Goal: Transaction & Acquisition: Purchase product/service

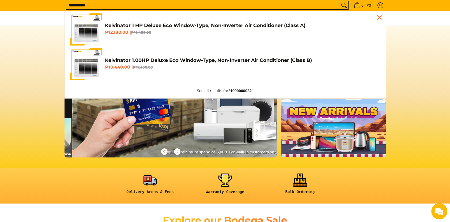
scroll to position [0, 639]
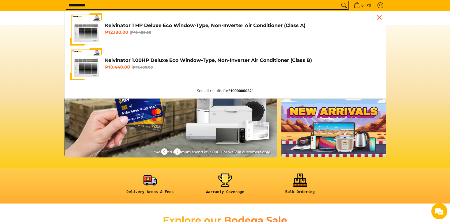
type input "**********"
click at [89, 68] on img "Customer Navigation" at bounding box center [86, 64] width 32 height 32
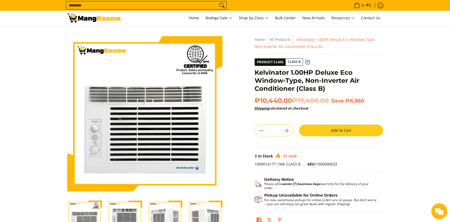
click at [369, 130] on button "Add to Cart" at bounding box center [341, 131] width 84 height 12
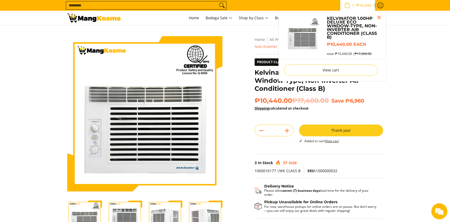
click at [76, 3] on input "Search..." at bounding box center [142, 5] width 152 height 8
click at [76, 4] on input "Search..." at bounding box center [142, 5] width 152 height 8
click at [86, 4] on input "Search..." at bounding box center [142, 5] width 152 height 8
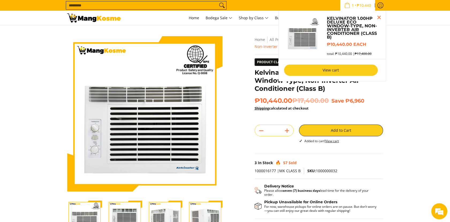
click at [357, 68] on link "View cart" at bounding box center [331, 70] width 94 height 11
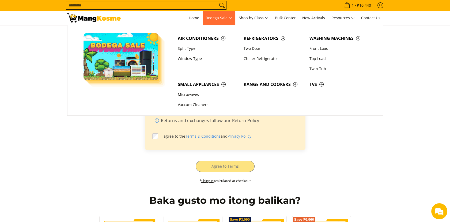
scroll to position [119, 0]
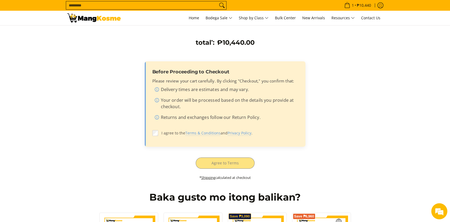
click at [157, 136] on label "I agree to the Terms & Conditions and Privacy Policy ." at bounding box center [225, 133] width 146 height 10
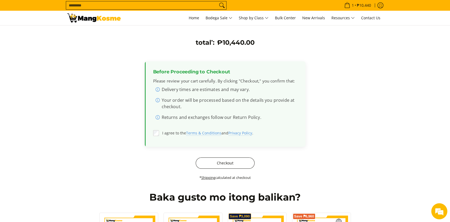
click at [213, 163] on button "Checkout" at bounding box center [225, 163] width 59 height 11
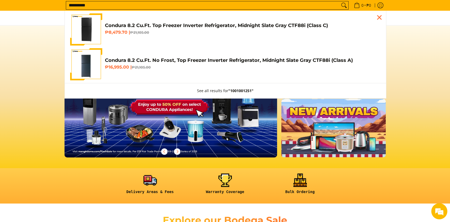
type input "**********"
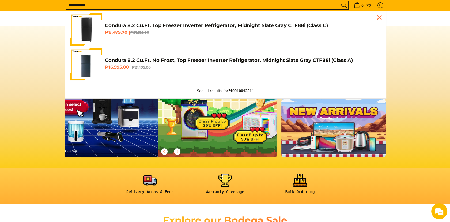
click at [86, 63] on img "Customer Navigation" at bounding box center [86, 64] width 32 height 32
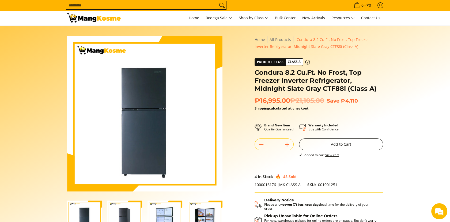
click at [348, 141] on button "Add to Cart" at bounding box center [341, 145] width 84 height 12
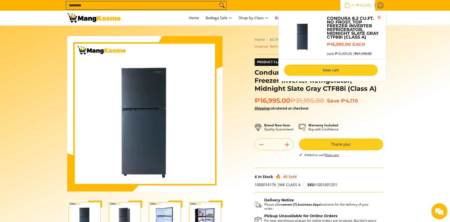
click at [350, 68] on link "View cart" at bounding box center [331, 70] width 94 height 11
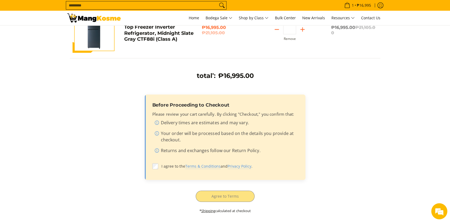
scroll to position [89, 0]
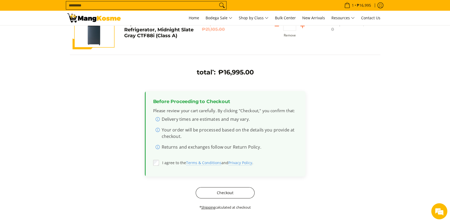
click at [223, 194] on button "Checkout" at bounding box center [225, 192] width 59 height 11
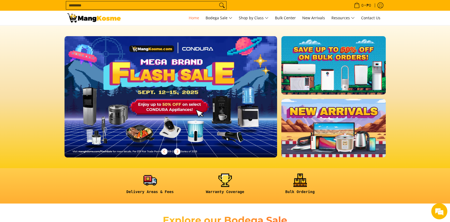
click at [93, 2] on input "Search..." at bounding box center [142, 5] width 152 height 8
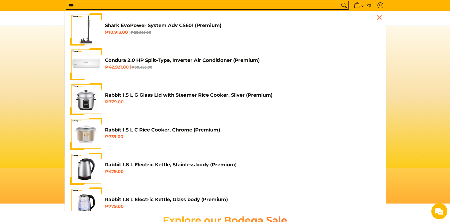
scroll to position [0, 213]
click at [93, 2] on input "***" at bounding box center [203, 5] width 274 height 8
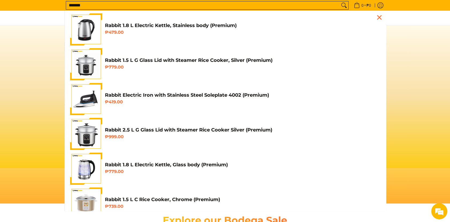
scroll to position [0, 426]
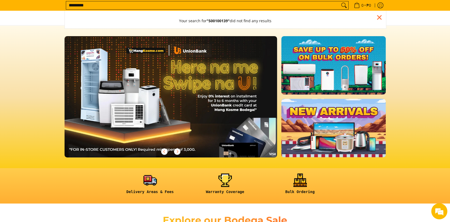
type input "*********"
click at [340, 1] on button "Search" at bounding box center [344, 5] width 9 height 8
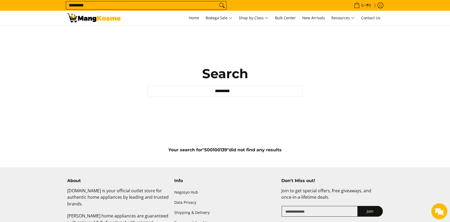
click at [81, 3] on input "*********" at bounding box center [142, 5] width 152 height 8
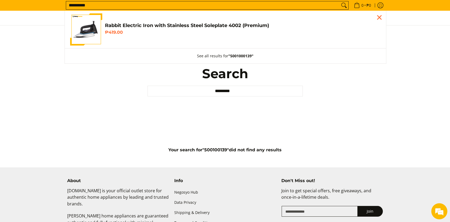
type input "**********"
click at [343, 5] on icon "Search" at bounding box center [344, 5] width 9 height 8
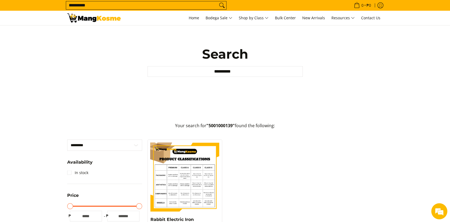
scroll to position [59, 0]
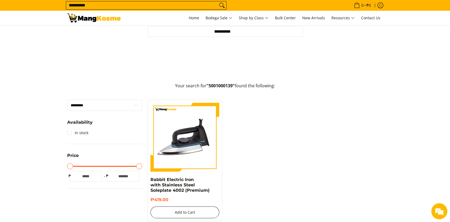
click at [196, 211] on button "Add to Cart" at bounding box center [185, 213] width 69 height 12
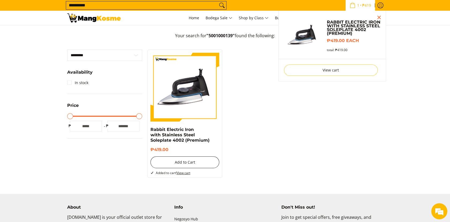
scroll to position [45, 0]
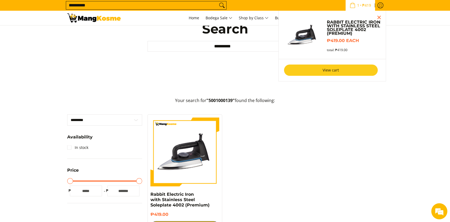
click at [340, 68] on link "View cart" at bounding box center [331, 70] width 94 height 11
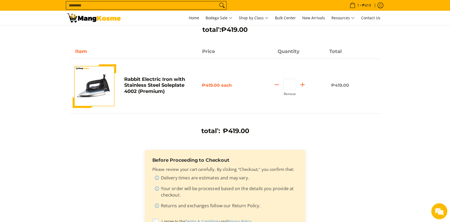
scroll to position [89, 0]
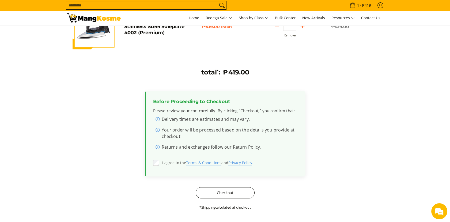
click at [199, 196] on button "Checkout" at bounding box center [225, 192] width 59 height 11
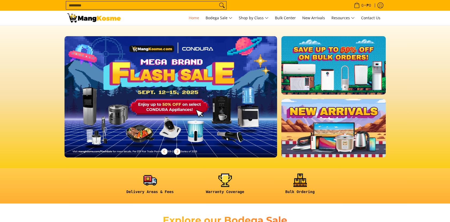
click at [92, 6] on input "Search..." at bounding box center [142, 5] width 152 height 8
type input "*"
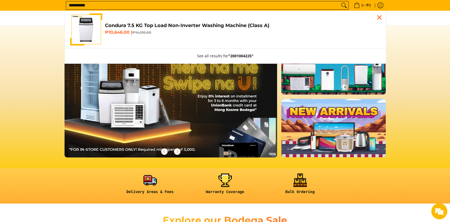
scroll to position [0, 426]
type input "**********"
click at [162, 37] on link "Condura 7.5 KG Top Load Non-Inverter Washing Machine (Class A) ₱10,646.00 | ₱14…" at bounding box center [225, 29] width 311 height 32
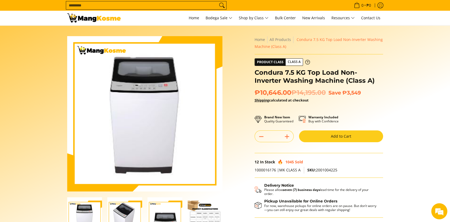
click at [313, 137] on button "Add to Cart" at bounding box center [341, 136] width 84 height 12
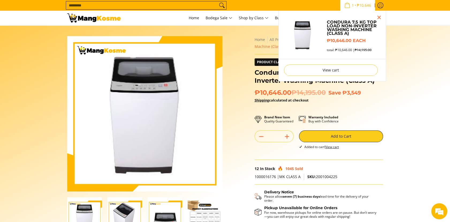
click at [138, 6] on input "Search..." at bounding box center [142, 5] width 152 height 8
click at [91, 2] on input "Search..." at bounding box center [142, 5] width 152 height 8
click at [87, 4] on input "Search..." at bounding box center [142, 5] width 152 height 8
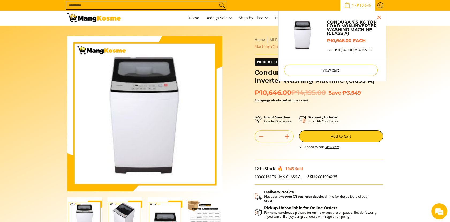
click at [87, 4] on input "Search..." at bounding box center [142, 5] width 152 height 8
click at [430, 81] on section "Skip to Main Content Enable zoom Disable zoom Enable zoom Disable zoom Home All…" at bounding box center [225, 147] width 450 height 245
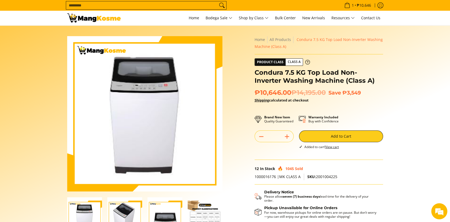
click at [74, 6] on input "Search..." at bounding box center [142, 5] width 152 height 8
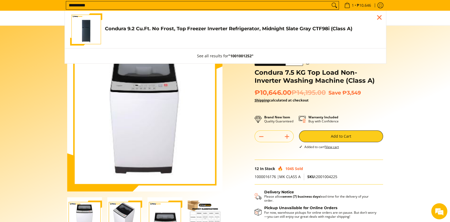
type input "**********"
click at [246, 40] on link "Condura 9.2 Cu.Ft. No Frost, Top Freezer Inverter Refrigerator, Midnight Slate …" at bounding box center [225, 29] width 311 height 32
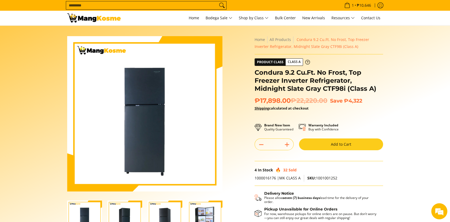
click at [356, 143] on button "Add to Cart" at bounding box center [341, 145] width 84 height 12
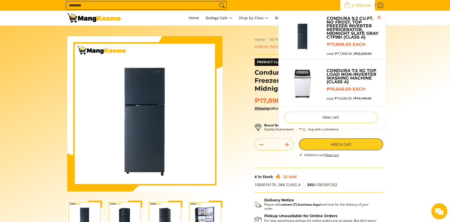
click at [365, 6] on span "₱28,544" at bounding box center [364, 5] width 16 height 4
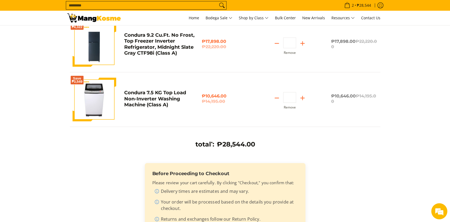
scroll to position [119, 0]
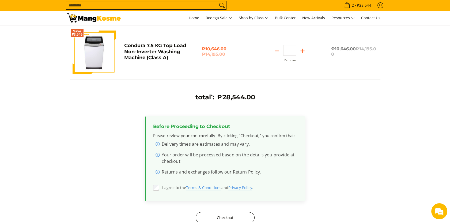
click at [217, 219] on button "Checkout" at bounding box center [225, 217] width 59 height 11
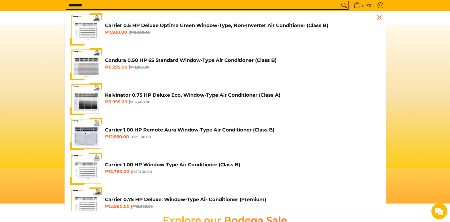
scroll to position [0, 426]
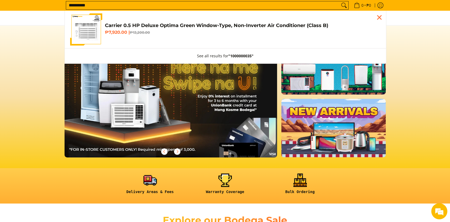
type input "**********"
click at [131, 33] on del "₱13,200.00" at bounding box center [140, 32] width 20 height 4
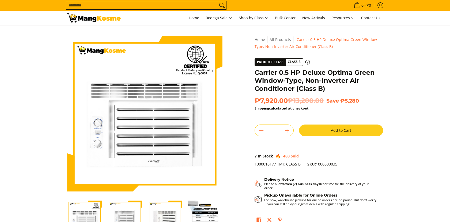
click at [334, 130] on button "Add to Cart" at bounding box center [341, 131] width 84 height 12
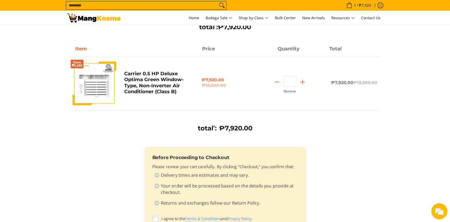
scroll to position [89, 0]
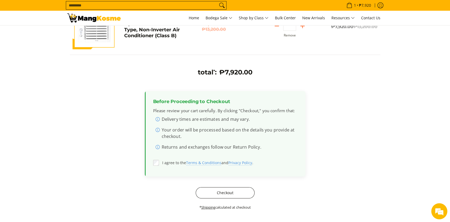
click at [230, 198] on button "Checkout" at bounding box center [225, 192] width 59 height 11
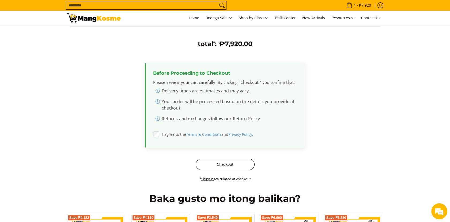
scroll to position [178, 0]
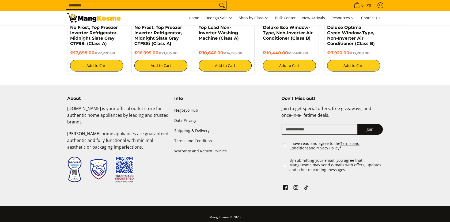
click at [82, 5] on input "Search..." at bounding box center [142, 5] width 152 height 8
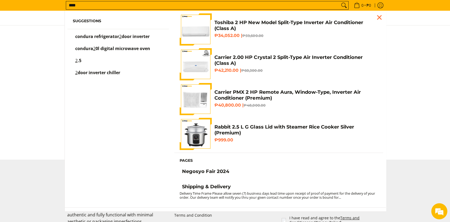
scroll to position [85, 0]
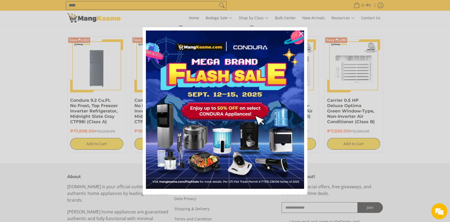
click at [82, 5] on div "Marketing offer form" at bounding box center [225, 111] width 450 height 222
click at [299, 34] on icon "close icon" at bounding box center [301, 34] width 4 height 4
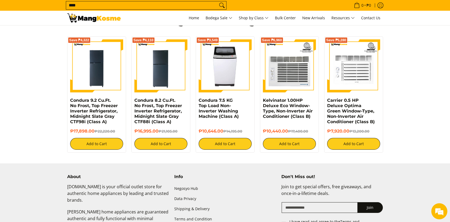
scroll to position [0, 0]
click at [189, 4] on input "****" at bounding box center [142, 5] width 152 height 8
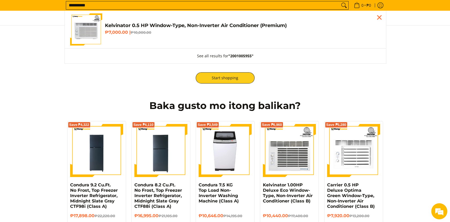
type input "**********"
click at [115, 41] on link "Kelvinator 0.5 HP Window-Type, Non-Inverter Air Conditioner (Premium) ₱7,000.00…" at bounding box center [225, 29] width 311 height 32
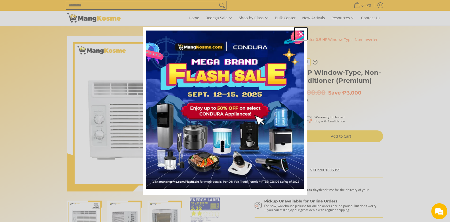
click at [300, 33] on icon "close icon" at bounding box center [301, 34] width 4 height 4
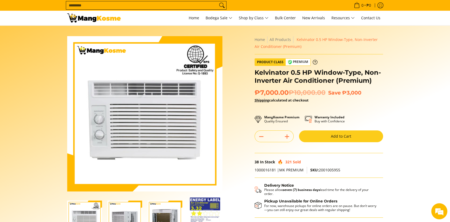
click at [351, 141] on button "Add to Cart" at bounding box center [341, 136] width 84 height 12
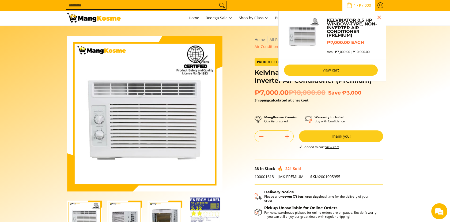
click at [332, 73] on link "View cart" at bounding box center [331, 70] width 94 height 11
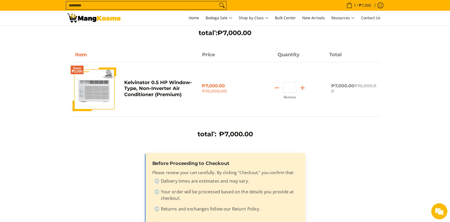
scroll to position [119, 0]
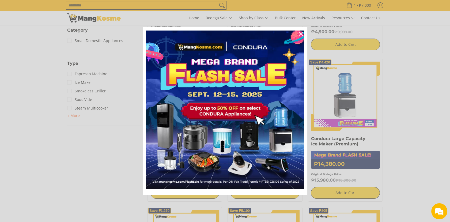
scroll to position [119, 0]
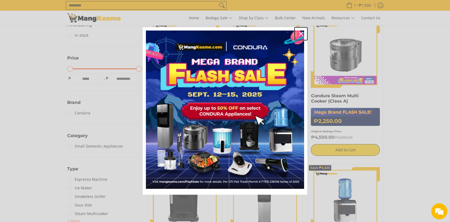
click at [299, 33] on icon "close icon" at bounding box center [301, 34] width 4 height 4
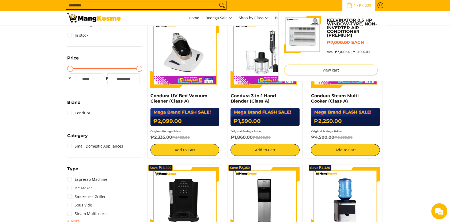
click at [369, 7] on span "₱7,000" at bounding box center [365, 5] width 14 height 4
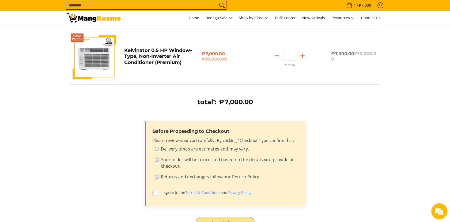
scroll to position [89, 0]
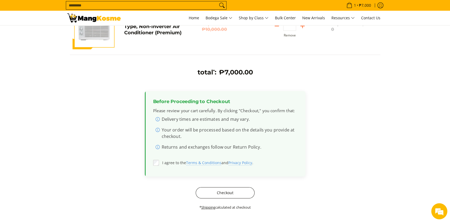
click at [212, 192] on button "Checkout" at bounding box center [225, 192] width 59 height 11
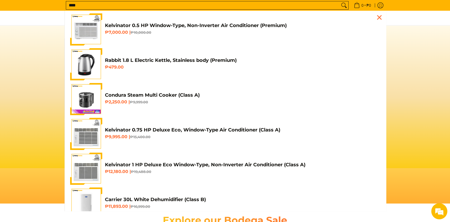
type input "****"
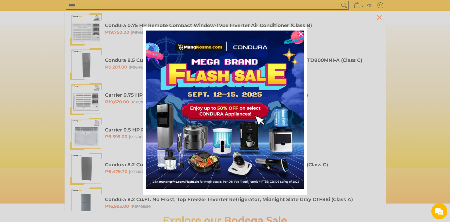
scroll to position [0, 213]
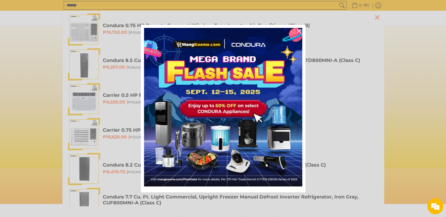
scroll to position [0, 213]
click at [300, 31] on icon "close icon" at bounding box center [299, 31] width 4 height 4
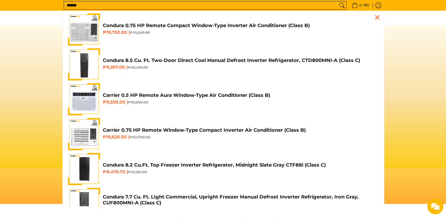
scroll to position [0, 426]
click at [240, 8] on input "******" at bounding box center [201, 5] width 274 height 8
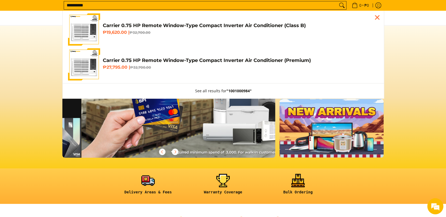
scroll to position [0, 639]
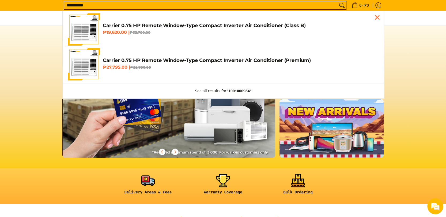
type input "**********"
click at [121, 35] on span "Carrier 0.75 HP Remote Window-Type Compact Inverter Air Conditioner (Class B) ₱…" at bounding box center [241, 30] width 276 height 14
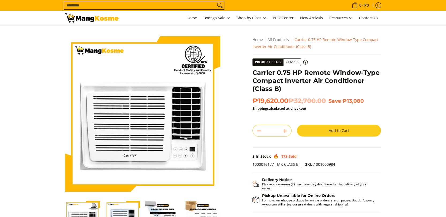
click at [333, 134] on button "Add to Cart" at bounding box center [339, 131] width 84 height 12
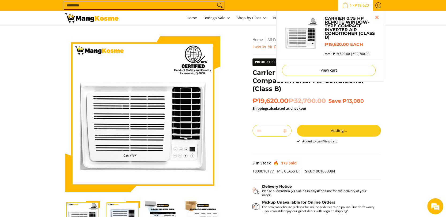
click at [85, 8] on input "Search..." at bounding box center [140, 5] width 152 height 8
click at [89, 5] on input "Search..." at bounding box center [140, 5] width 152 height 8
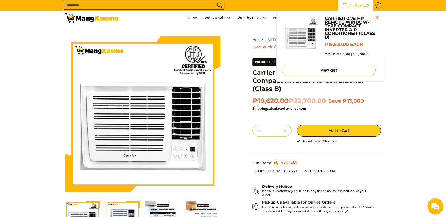
click at [89, 5] on input "Search..." at bounding box center [140, 5] width 152 height 8
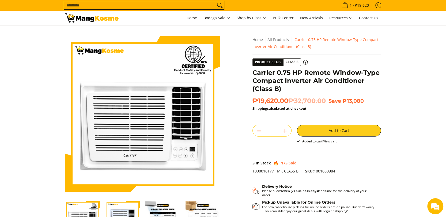
click at [144, 8] on input "Search..." at bounding box center [140, 5] width 152 height 8
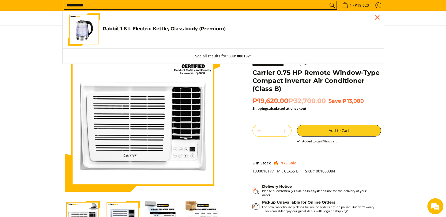
type input "**********"
click at [159, 36] on link "Rabbit 1.8 L Electric Kettle, Glass body (Premium) ₱779.00" at bounding box center [223, 29] width 311 height 32
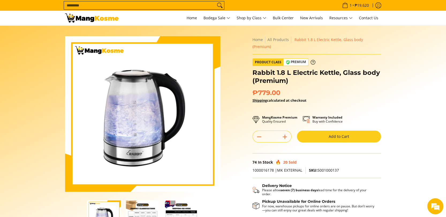
click at [317, 131] on button "Add to Cart" at bounding box center [339, 136] width 84 height 12
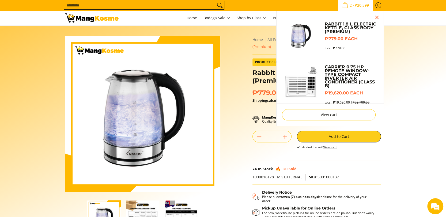
click at [93, 4] on input "Search..." at bounding box center [140, 5] width 152 height 8
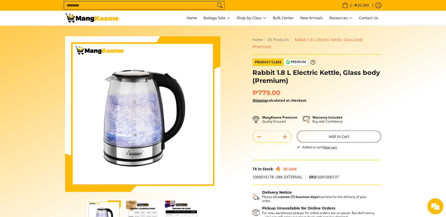
click at [334, 130] on button "Add to Cart" at bounding box center [339, 136] width 84 height 12
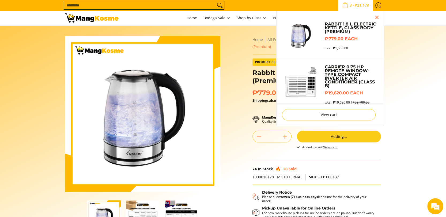
click at [349, 6] on span "3" at bounding box center [351, 5] width 4 height 4
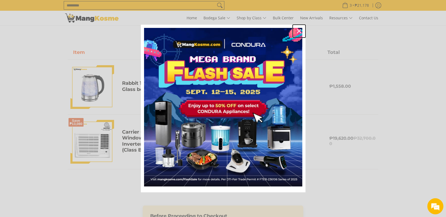
click at [304, 30] on button "Close" at bounding box center [299, 31] width 13 height 13
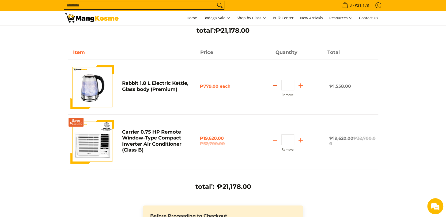
click at [274, 87] on icon "Subtract" at bounding box center [275, 86] width 8 height 8
type input "*"
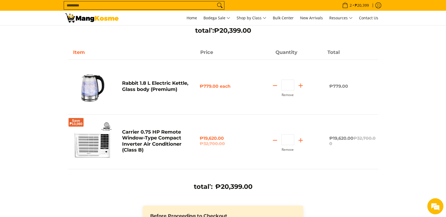
click at [141, 8] on input "Search..." at bounding box center [140, 5] width 152 height 8
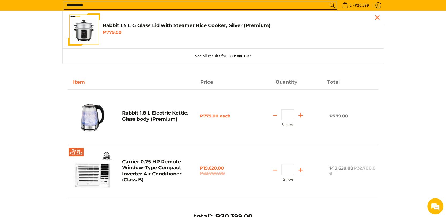
type input "**********"
click at [132, 42] on link "Rabbit 1.5 L G Glass Lid with Steamer Rice Cooker, Silver (Premium) ₱779.00" at bounding box center [223, 29] width 311 height 32
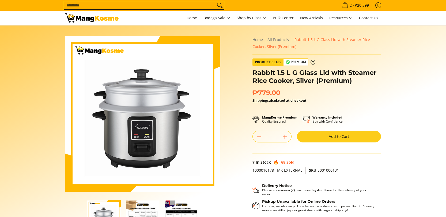
click at [328, 134] on button "Add to Cart" at bounding box center [339, 136] width 84 height 12
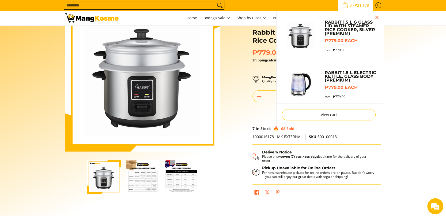
scroll to position [30, 0]
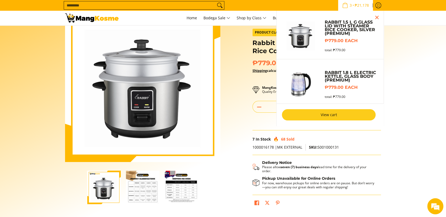
click at [327, 115] on link "View cart" at bounding box center [329, 114] width 94 height 11
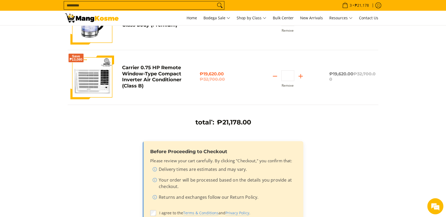
scroll to position [238, 0]
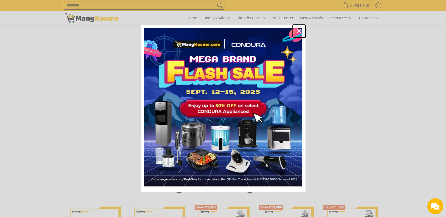
click at [296, 31] on div "Close" at bounding box center [299, 31] width 9 height 9
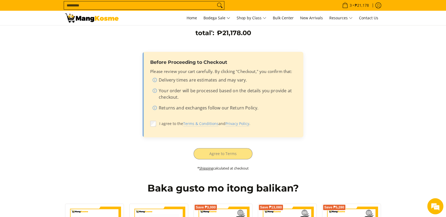
click at [156, 123] on label "I agree to the Terms & Conditions and Privacy Policy ." at bounding box center [223, 123] width 146 height 10
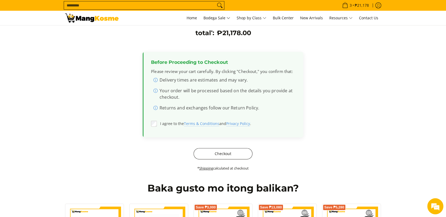
click at [215, 153] on button "Checkout" at bounding box center [223, 153] width 59 height 11
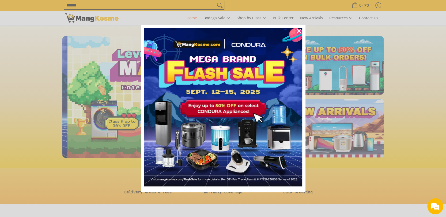
scroll to position [0, 213]
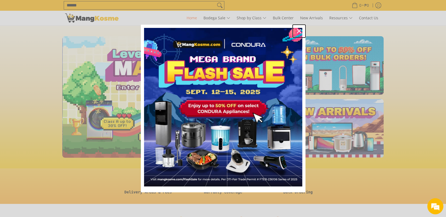
click at [300, 31] on icon "close icon" at bounding box center [299, 31] width 4 height 4
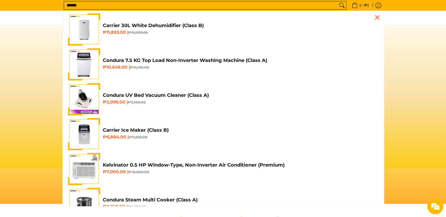
click at [116, 7] on input "******" at bounding box center [201, 5] width 274 height 8
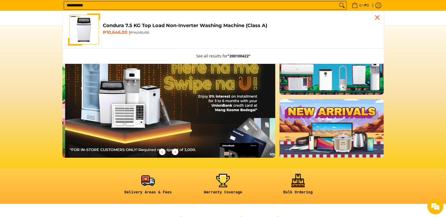
scroll to position [0, 426]
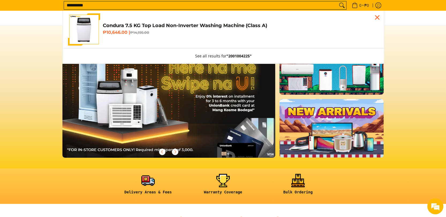
type input "**********"
click at [109, 36] on span "Condura 7.5 KG Top Load Non-Inverter Washing Machine (Class A) ₱10,646.00 | ₱14…" at bounding box center [241, 30] width 276 height 14
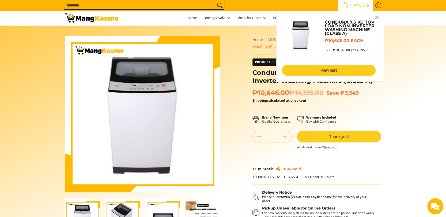
click at [315, 68] on link "View cart" at bounding box center [329, 70] width 94 height 11
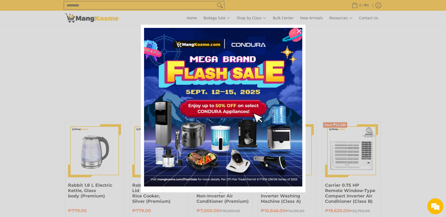
click at [94, 67] on div "Marketing offer form" at bounding box center [223, 108] width 446 height 217
click at [300, 30] on icon "close icon" at bounding box center [299, 31] width 4 height 4
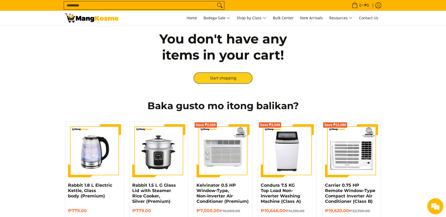
click at [154, 5] on input "Search..." at bounding box center [140, 5] width 152 height 8
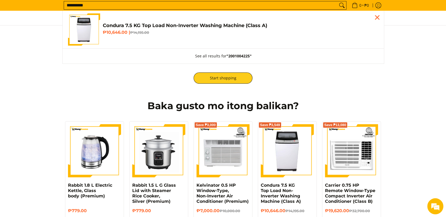
type input "**********"
click at [174, 40] on link "Condura 7.5 KG Top Load Non-Inverter Washing Machine (Class A) ₱10,646.00 | ₱14…" at bounding box center [223, 29] width 311 height 32
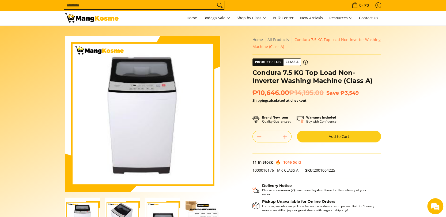
click at [331, 135] on button "Add to Cart" at bounding box center [339, 136] width 84 height 12
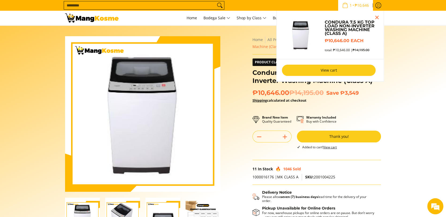
click at [317, 72] on link "View cart" at bounding box center [329, 70] width 94 height 11
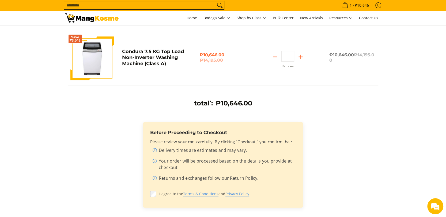
scroll to position [59, 0]
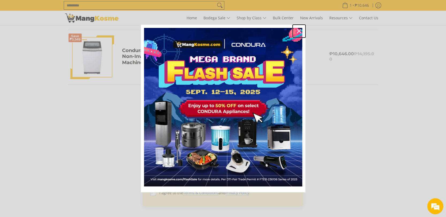
click at [298, 32] on icon "close icon" at bounding box center [299, 31] width 4 height 4
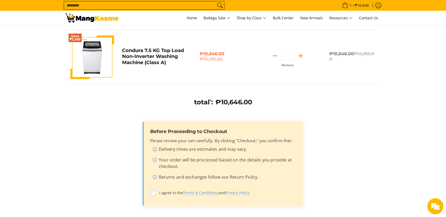
click at [150, 193] on div "Before Proceeding to Checkout Please review your cart carefully. By clicking "C…" at bounding box center [223, 163] width 161 height 85
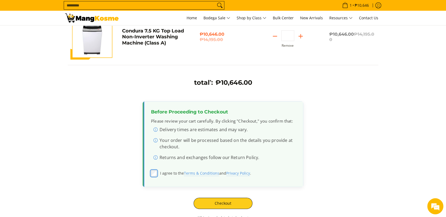
scroll to position [119, 0]
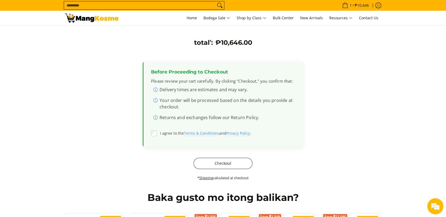
click at [241, 158] on button "Checkout" at bounding box center [223, 163] width 59 height 11
